Goal: Task Accomplishment & Management: Manage account settings

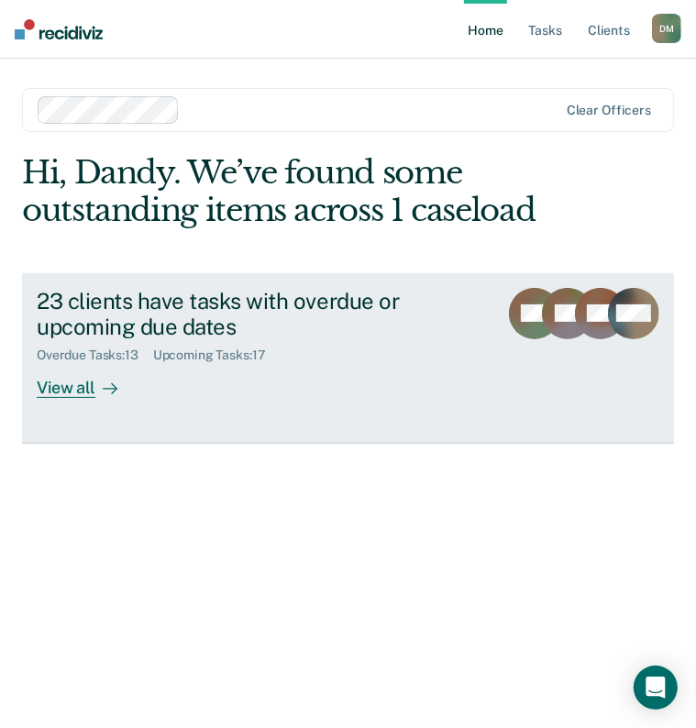
click at [62, 388] on div "View all" at bounding box center [88, 381] width 103 height 36
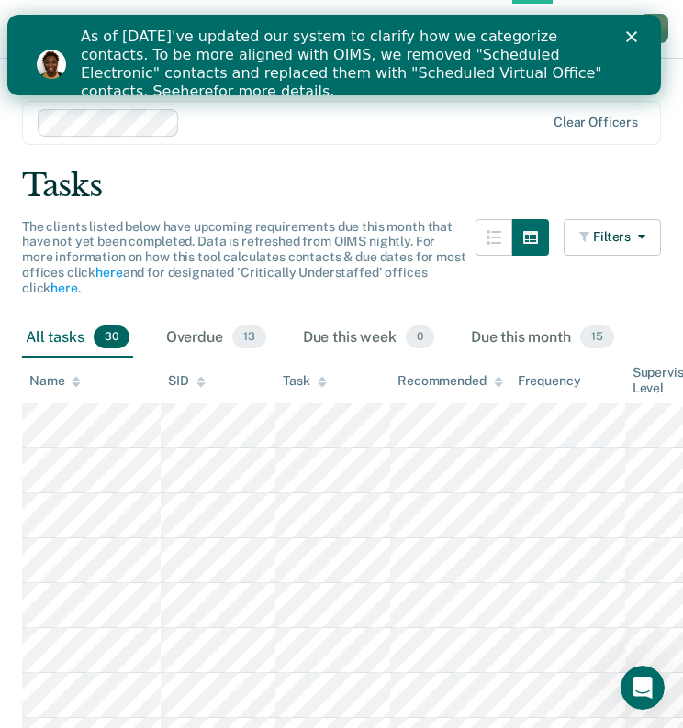
scroll to position [28, 0]
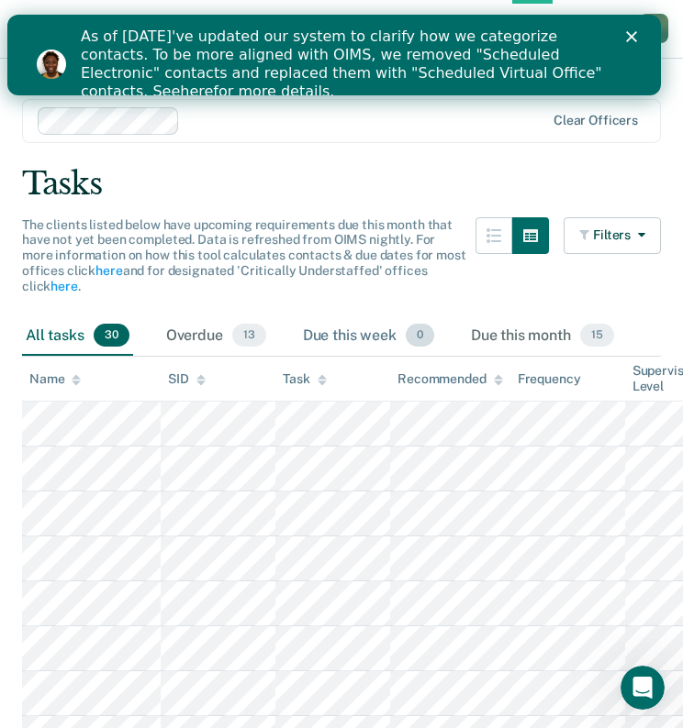
click at [354, 335] on div "Due this week 0" at bounding box center [368, 337] width 139 height 40
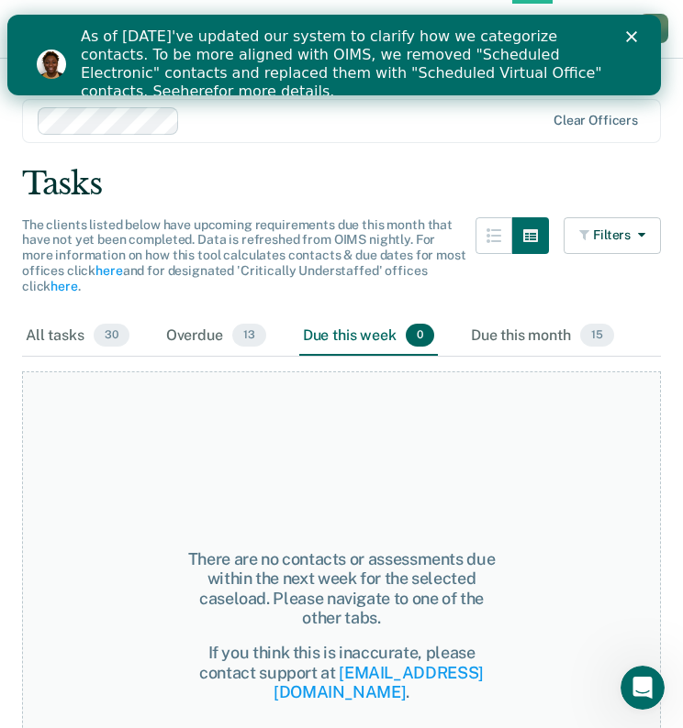
scroll to position [177, 0]
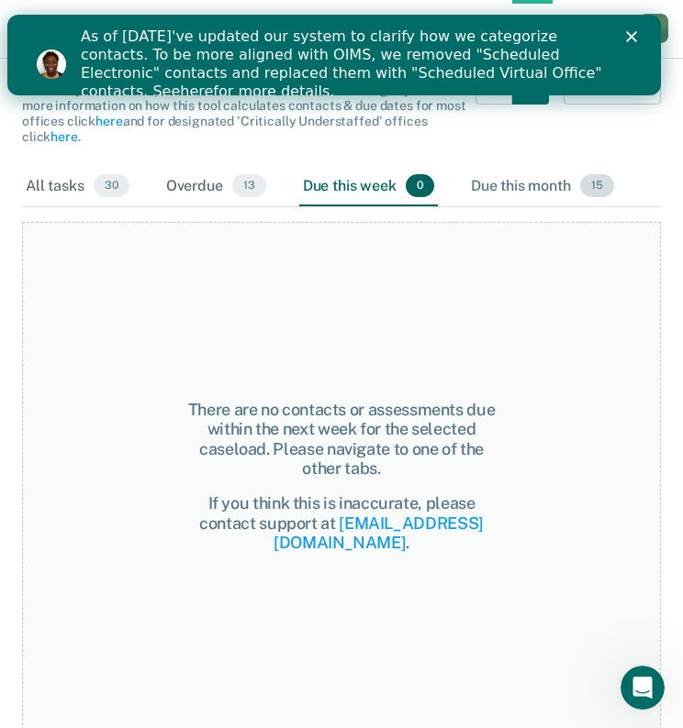
click at [562, 176] on div "Due this month 15" at bounding box center [542, 187] width 150 height 40
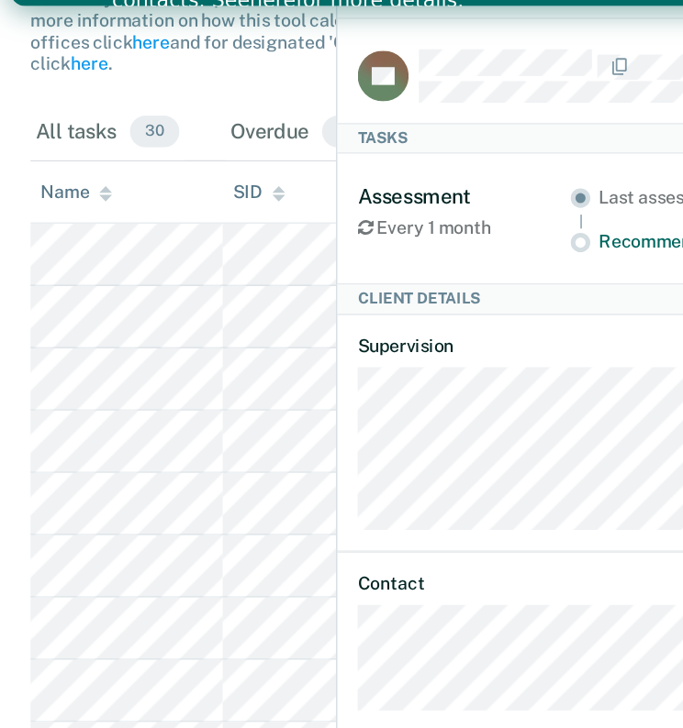
click at [170, 149] on div "The clients listed below have upcoming requirements due this month that have no…" at bounding box center [341, 117] width 639 height 99
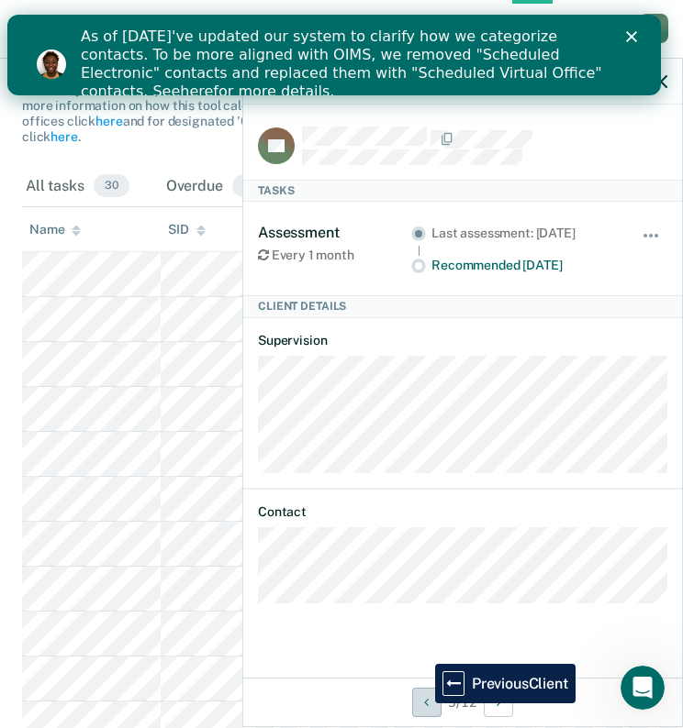
click at [424, 704] on icon "Previous Client" at bounding box center [426, 702] width 5 height 13
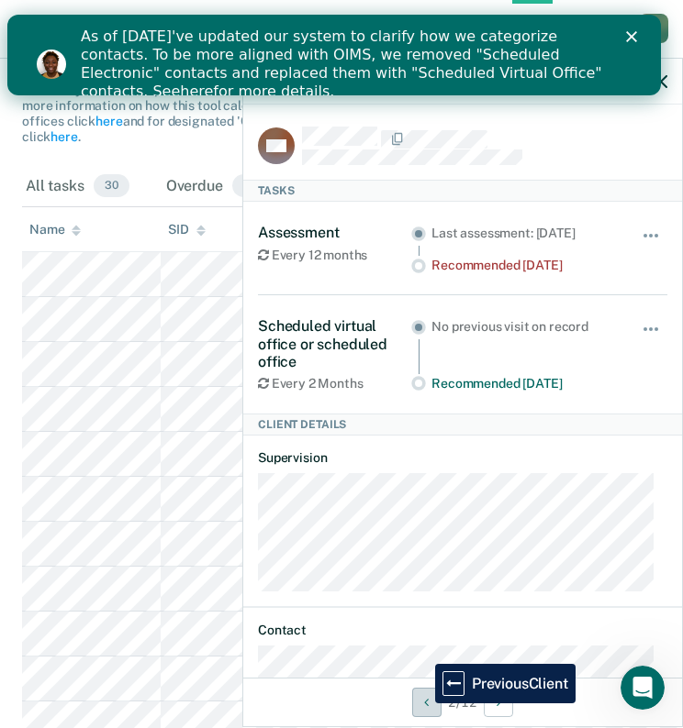
click at [424, 704] on icon "Previous Client" at bounding box center [426, 702] width 5 height 13
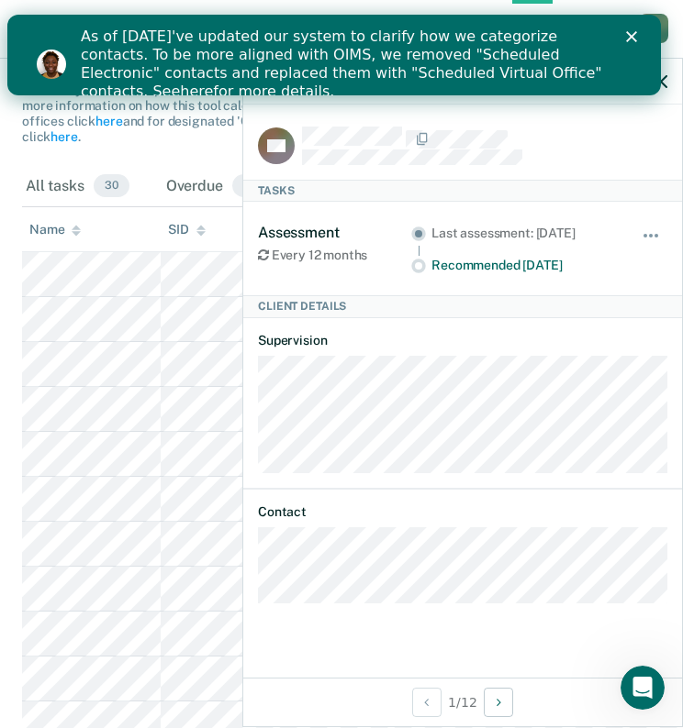
click at [182, 161] on div "The clients listed below have upcoming requirements due this month that have no…" at bounding box center [341, 117] width 639 height 99
click at [637, 36] on polygon "Close" at bounding box center [631, 36] width 11 height 11
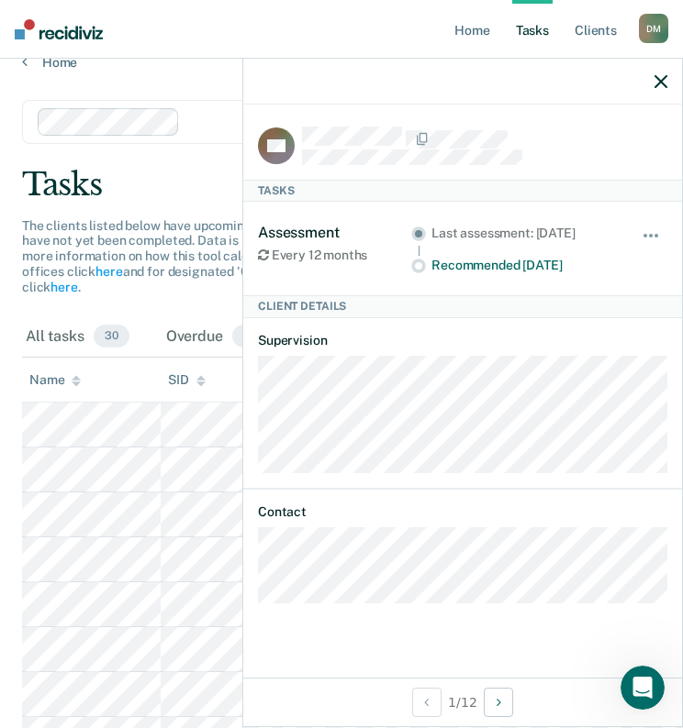
scroll to position [0, 0]
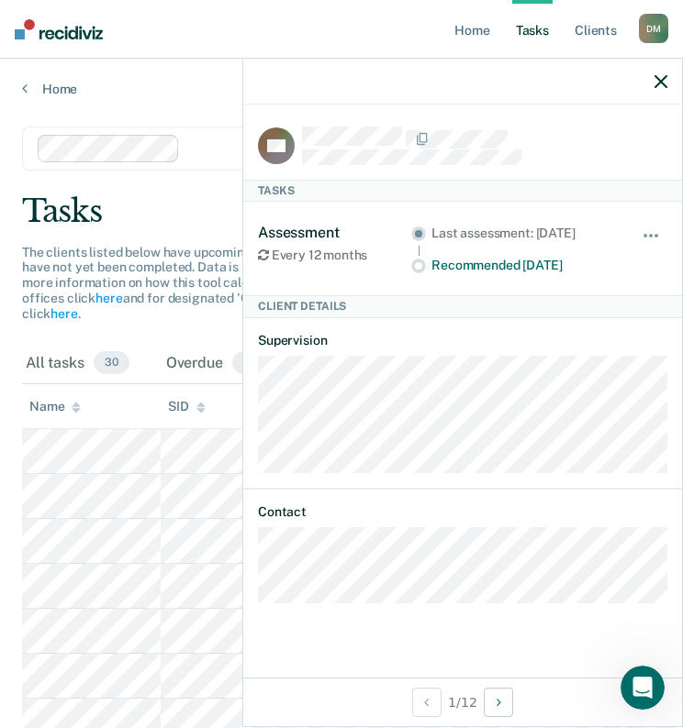
click at [674, 72] on div at bounding box center [462, 82] width 439 height 46
click at [654, 85] on icon "button" at bounding box center [660, 81] width 13 height 13
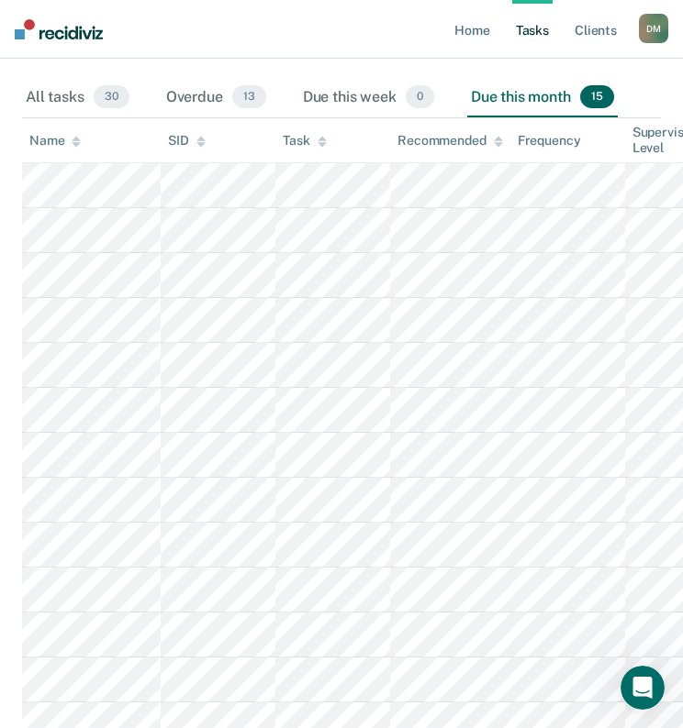
scroll to position [500, 0]
